Goal: Obtain resource: Obtain resource

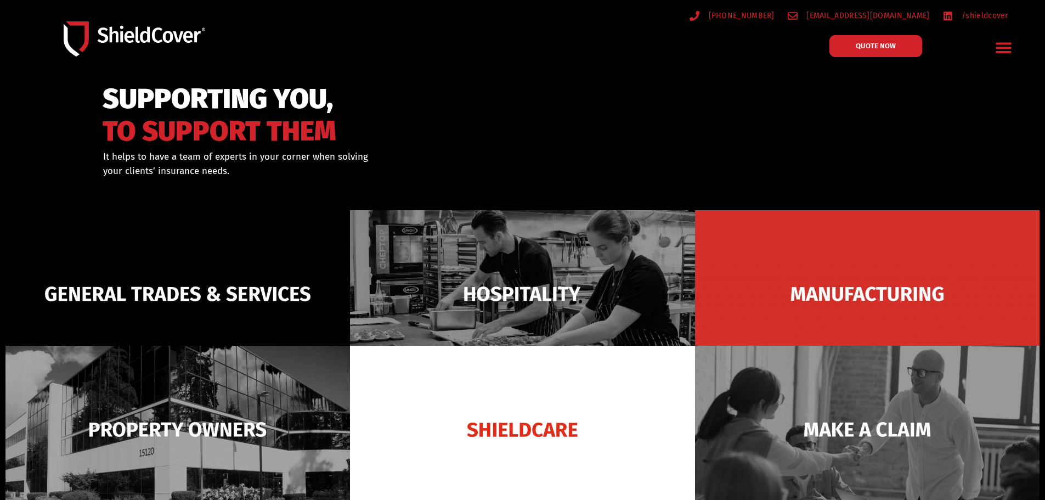
click at [1002, 43] on icon "Menu Toggle" at bounding box center [1003, 48] width 15 height 10
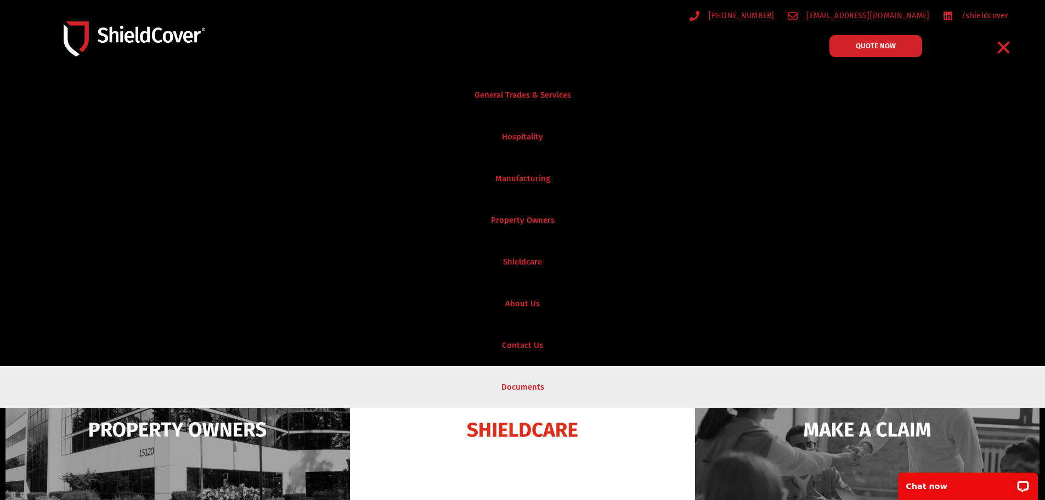
click at [522, 382] on link "Documents" at bounding box center [522, 387] width 1045 height 42
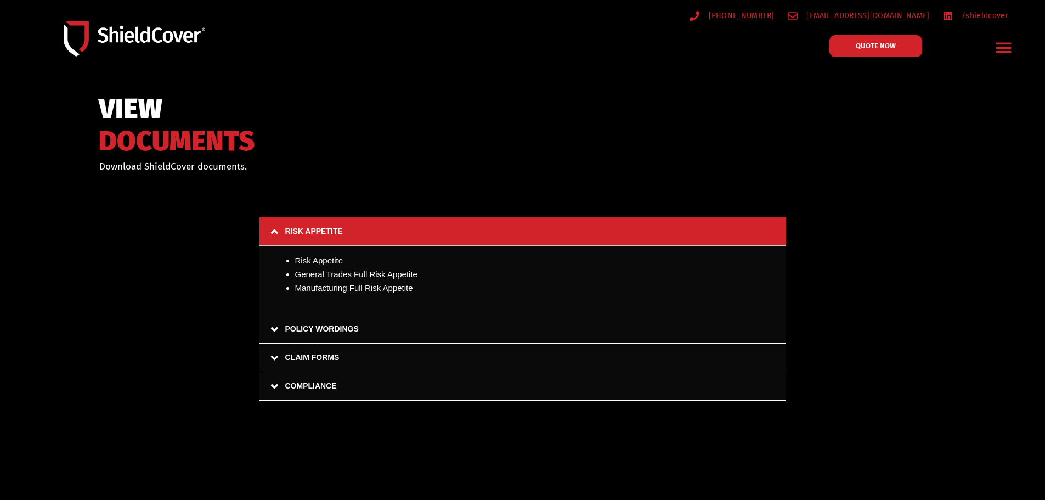
click at [316, 326] on link "POLICY WORDINGS" at bounding box center [522, 329] width 527 height 29
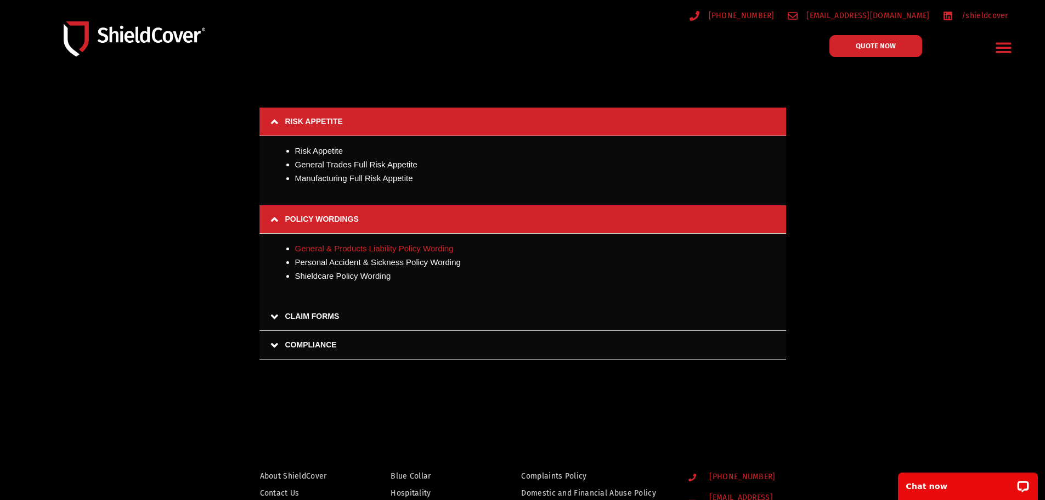
click at [335, 246] on link "General & Products Liability Policy Wording" at bounding box center [374, 248] width 159 height 9
click at [337, 264] on link "Personal Accident & Sickness Policy Wording" at bounding box center [378, 261] width 166 height 9
click at [336, 278] on link "Shieldcare Policy Wording" at bounding box center [343, 275] width 96 height 9
